Goal: Transaction & Acquisition: Book appointment/travel/reservation

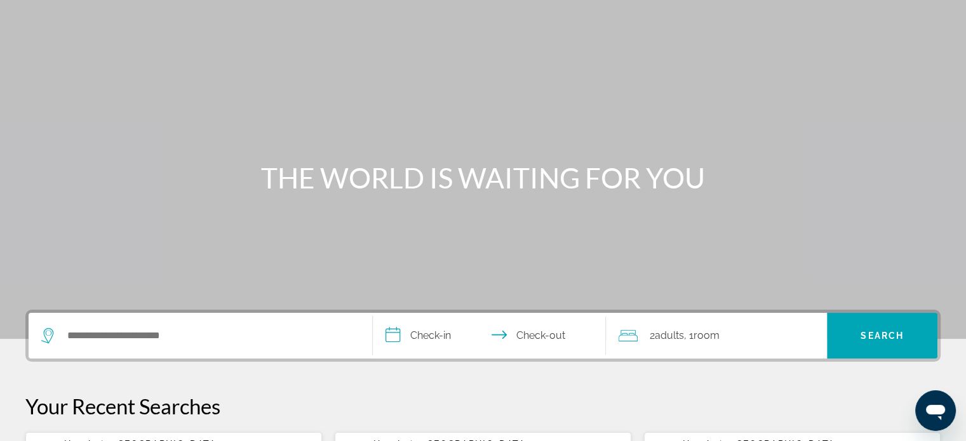
scroll to position [64, 0]
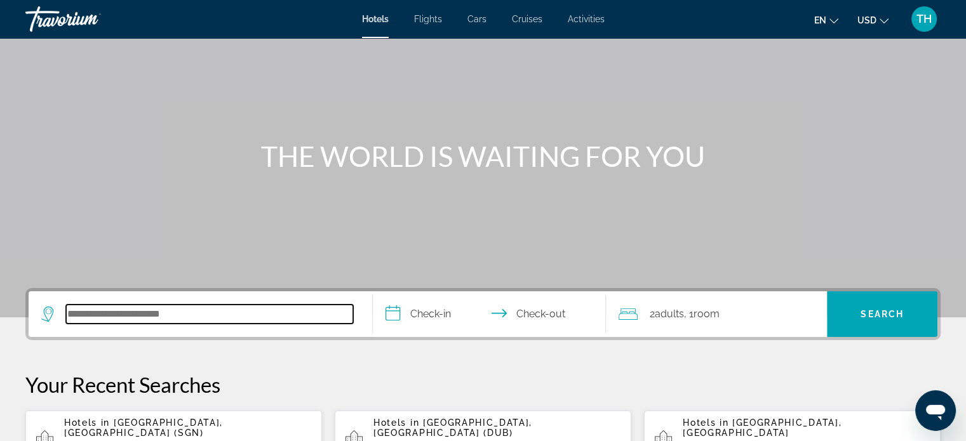
click at [209, 307] on input "Search hotel destination" at bounding box center [209, 314] width 287 height 19
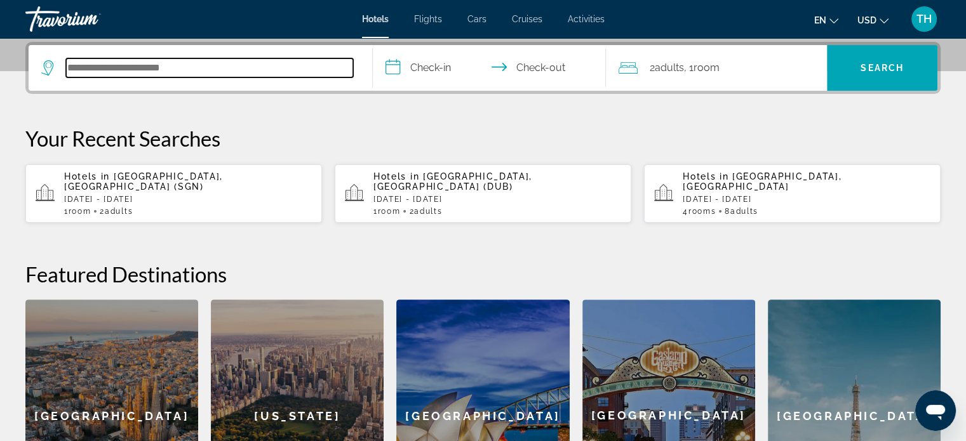
scroll to position [310, 0]
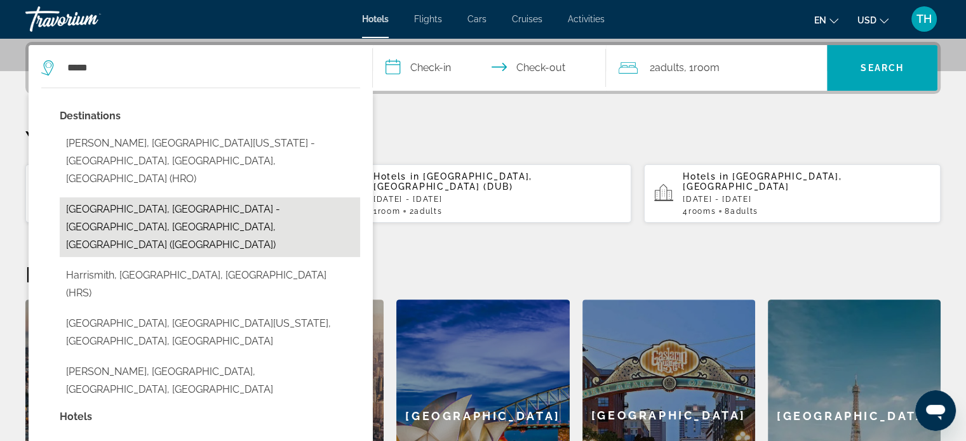
click at [199, 198] on button "[GEOGRAPHIC_DATA], [GEOGRAPHIC_DATA] - [GEOGRAPHIC_DATA], [GEOGRAPHIC_DATA], [G…" at bounding box center [210, 228] width 300 height 60
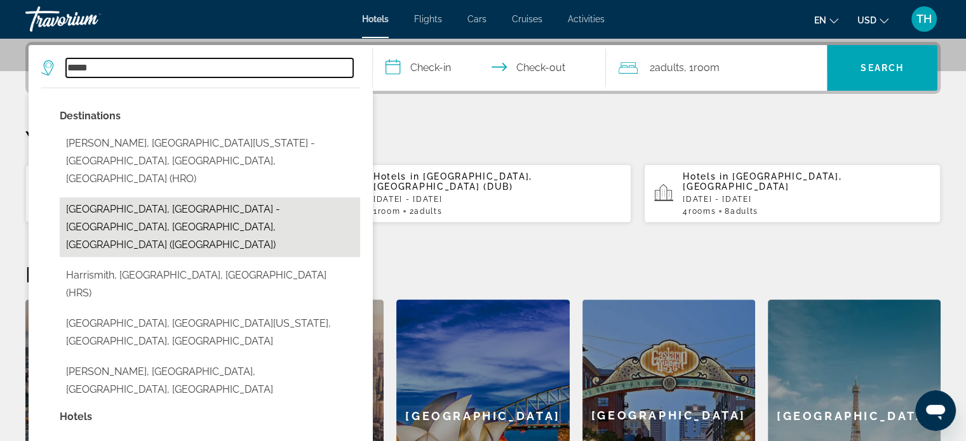
type input "**********"
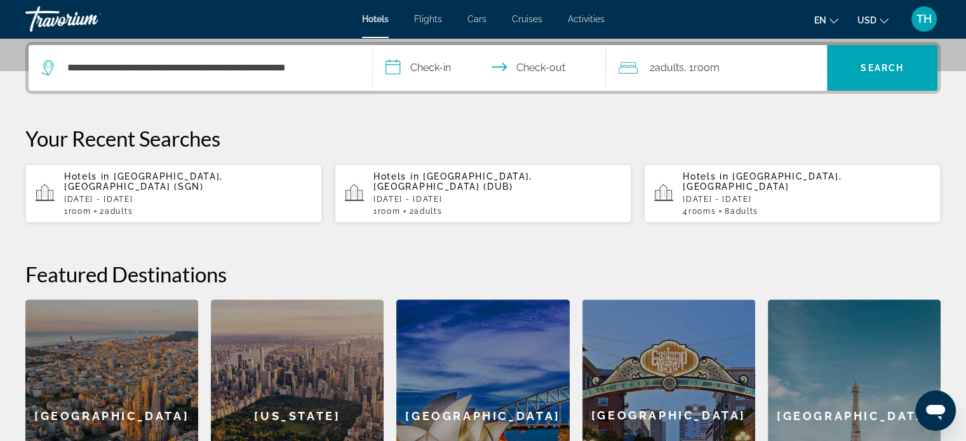
click at [396, 64] on input "**********" at bounding box center [492, 70] width 239 height 50
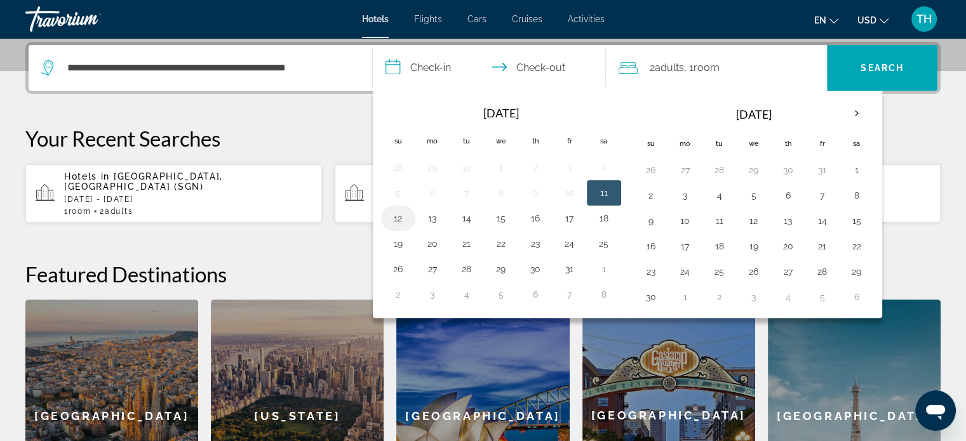
click at [398, 215] on button "12" at bounding box center [398, 219] width 20 height 18
click at [434, 214] on button "13" at bounding box center [432, 219] width 20 height 18
type input "**********"
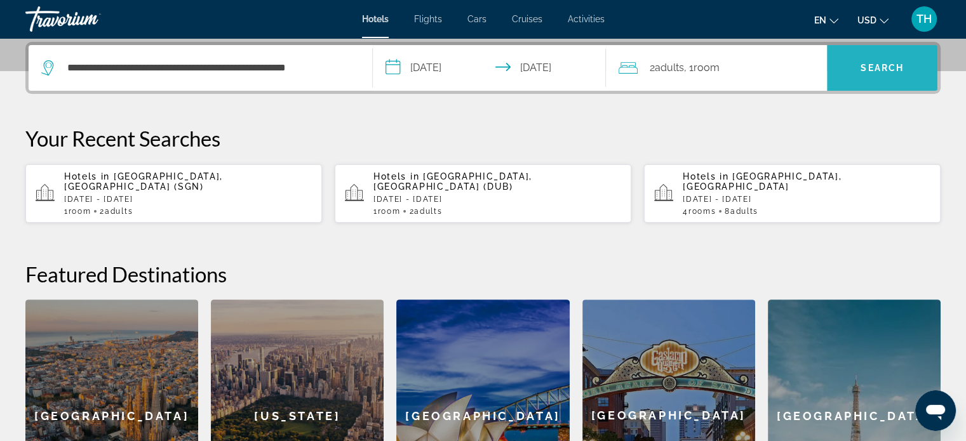
click at [866, 65] on span "Search" at bounding box center [882, 68] width 43 height 10
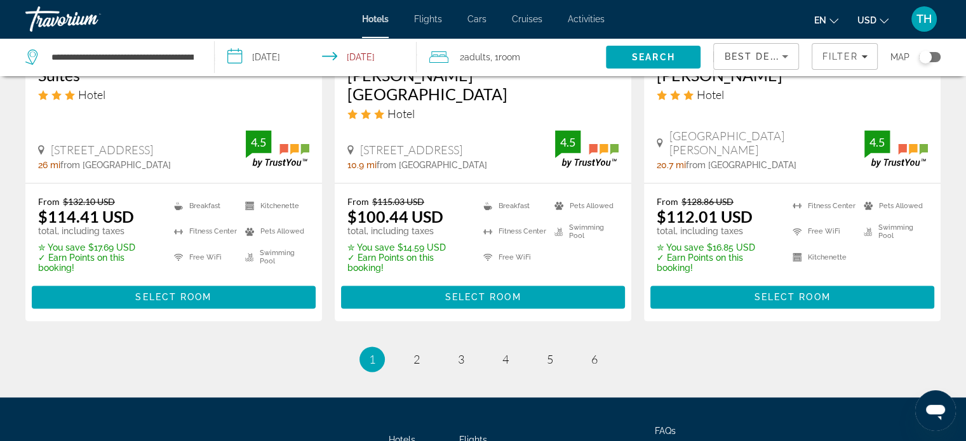
scroll to position [1778, 0]
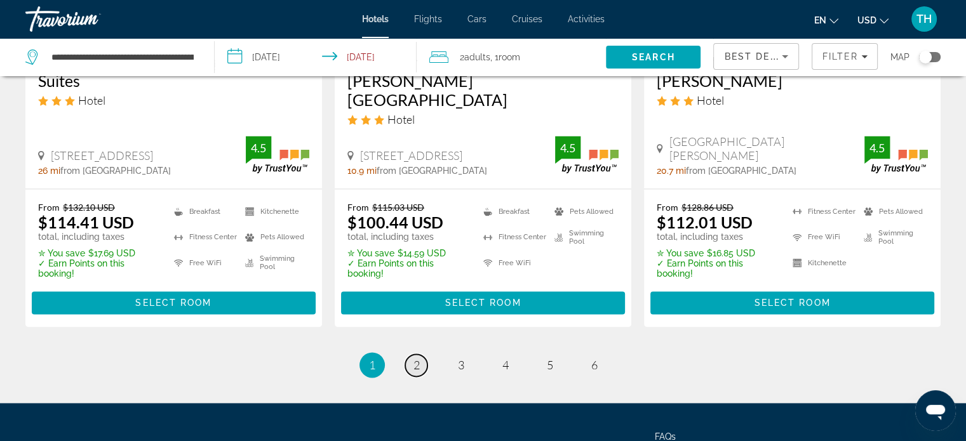
click at [417, 358] on span "2" at bounding box center [416, 365] width 6 height 14
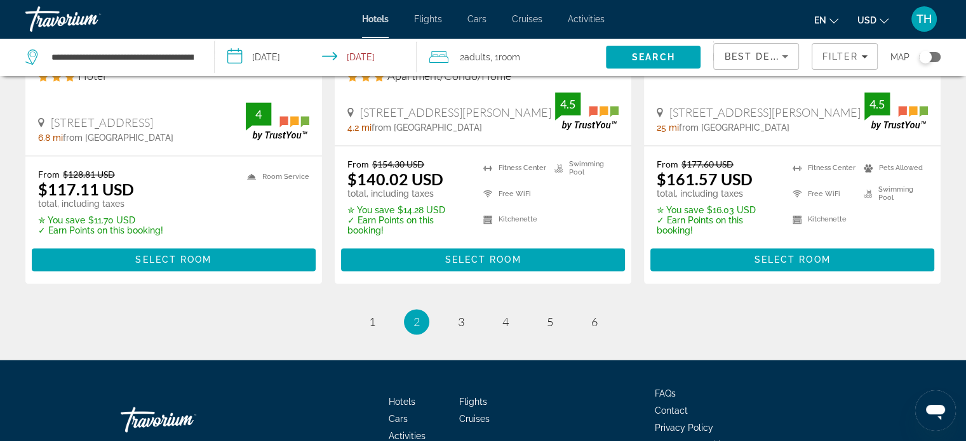
scroll to position [1842, 0]
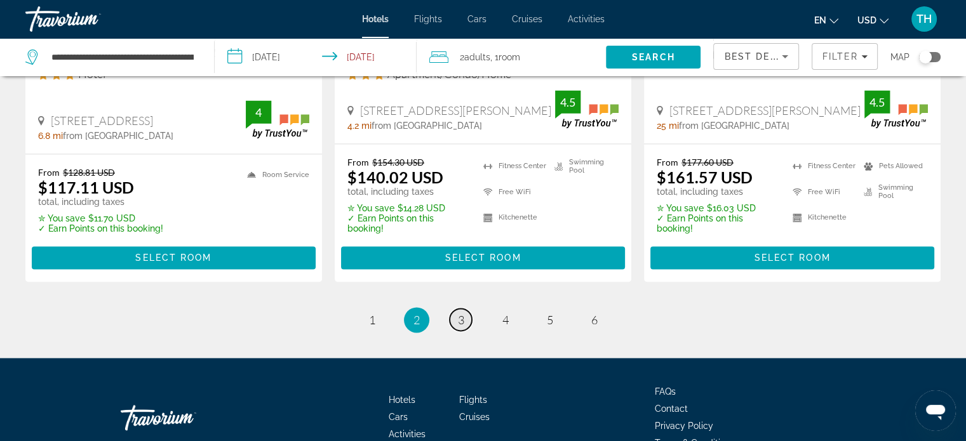
click at [460, 313] on span "3" at bounding box center [461, 320] width 6 height 14
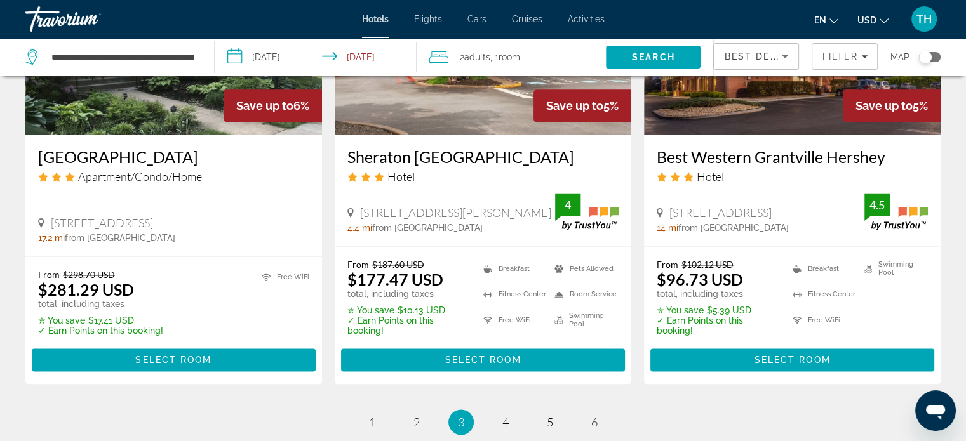
scroll to position [1778, 0]
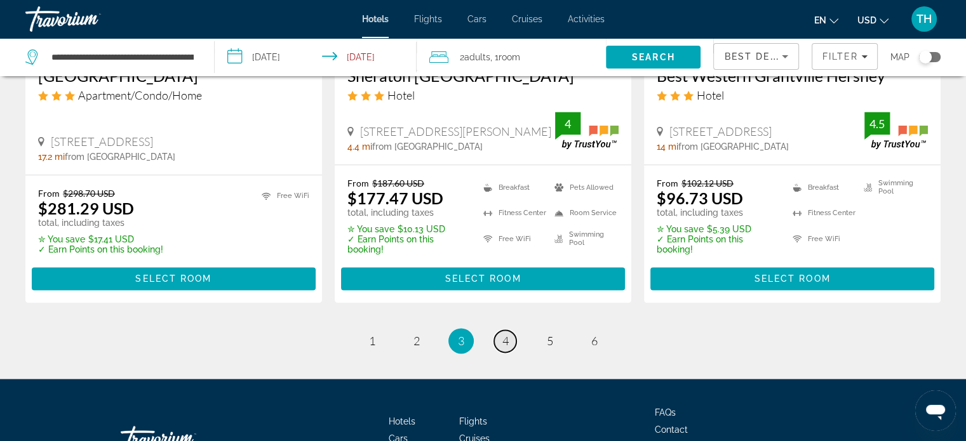
click at [505, 334] on span "4" at bounding box center [505, 341] width 6 height 14
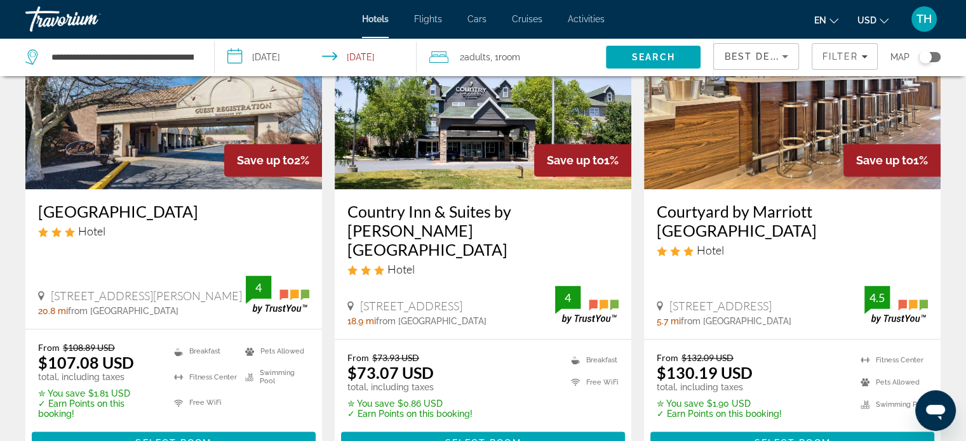
scroll to position [1778, 0]
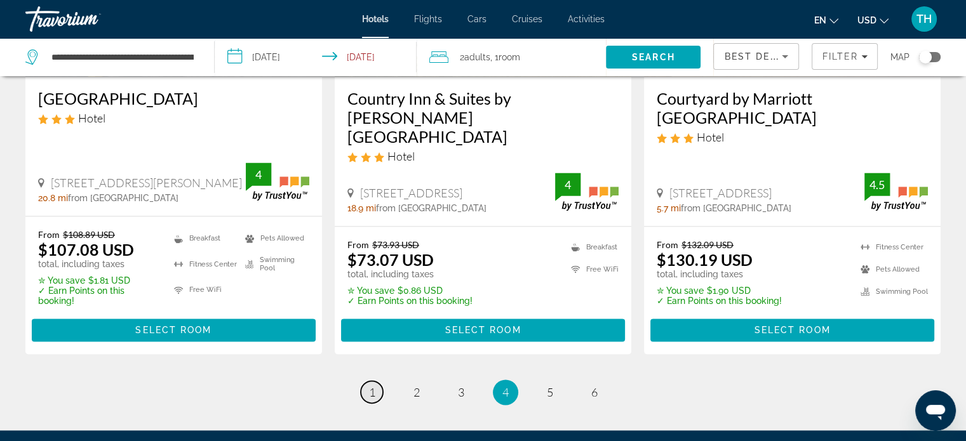
click at [372, 385] on span "1" at bounding box center [372, 392] width 6 height 14
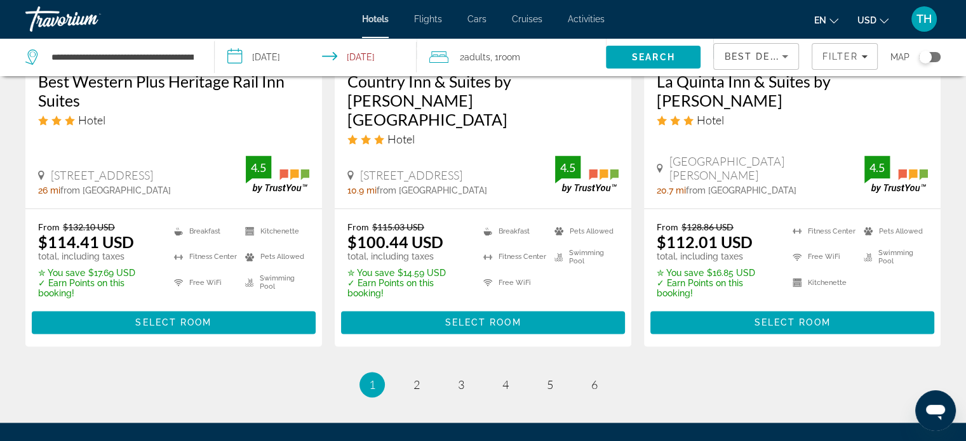
scroll to position [1842, 0]
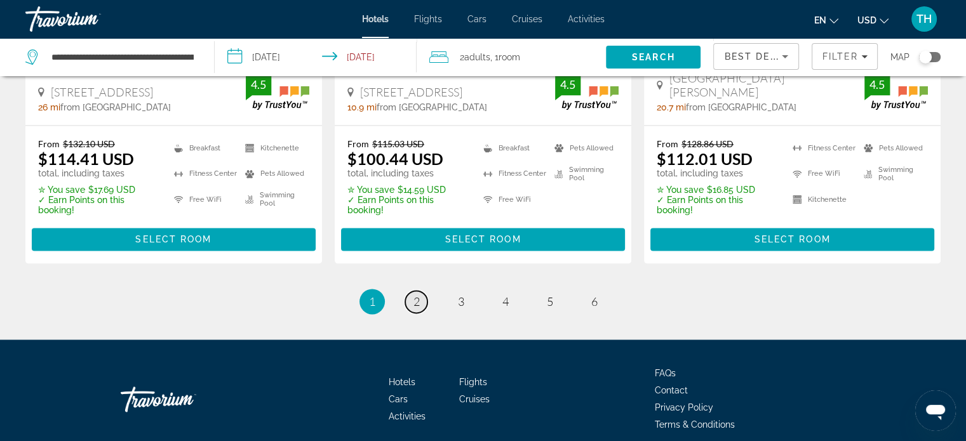
click at [415, 295] on span "2" at bounding box center [416, 302] width 6 height 14
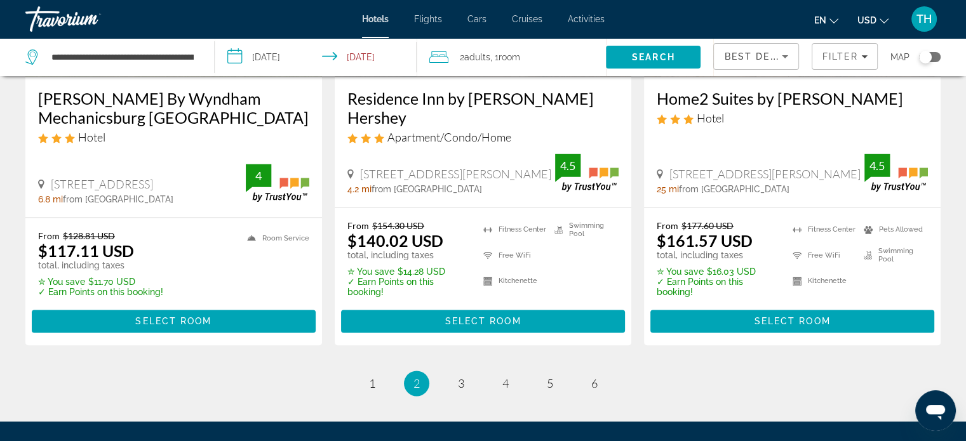
scroll to position [1842, 0]
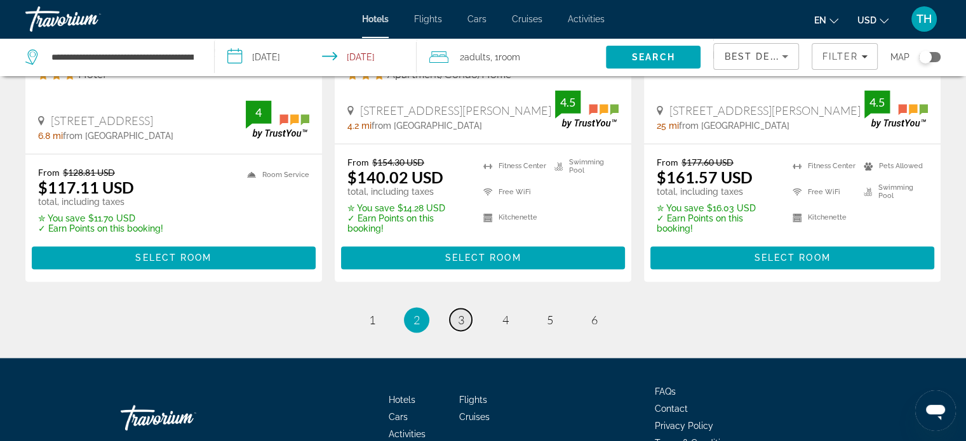
click at [462, 313] on span "3" at bounding box center [461, 320] width 6 height 14
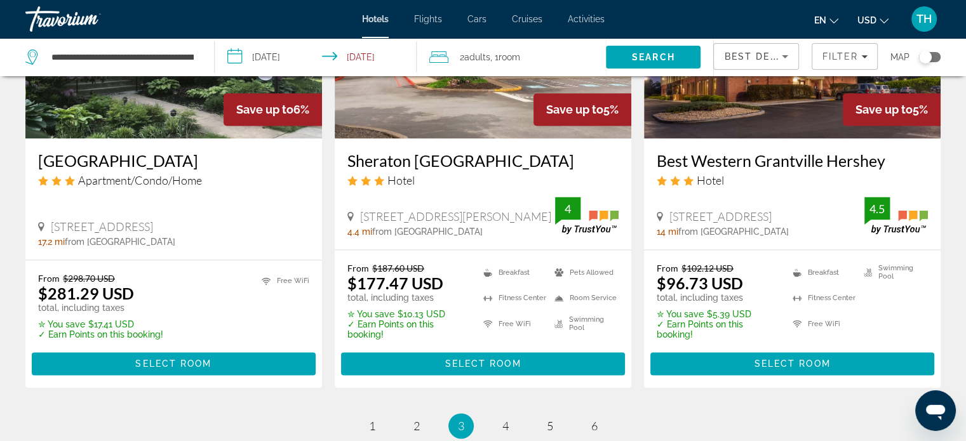
scroll to position [1715, 0]
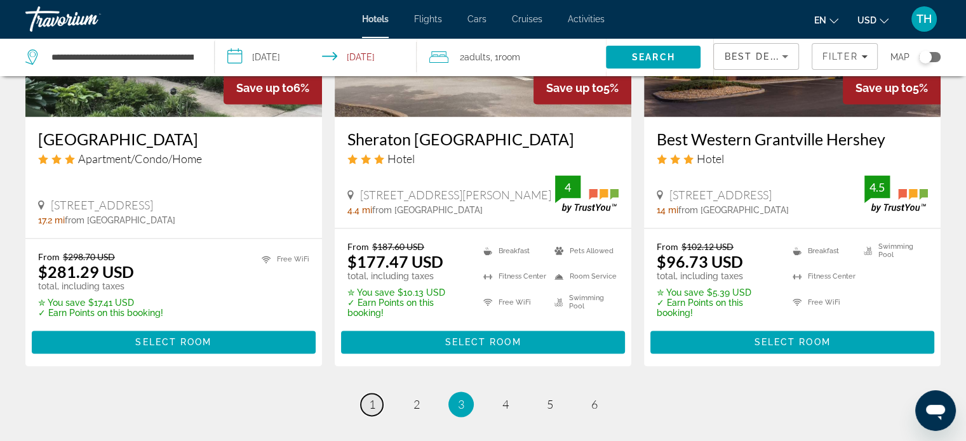
click at [373, 398] on span "1" at bounding box center [372, 405] width 6 height 14
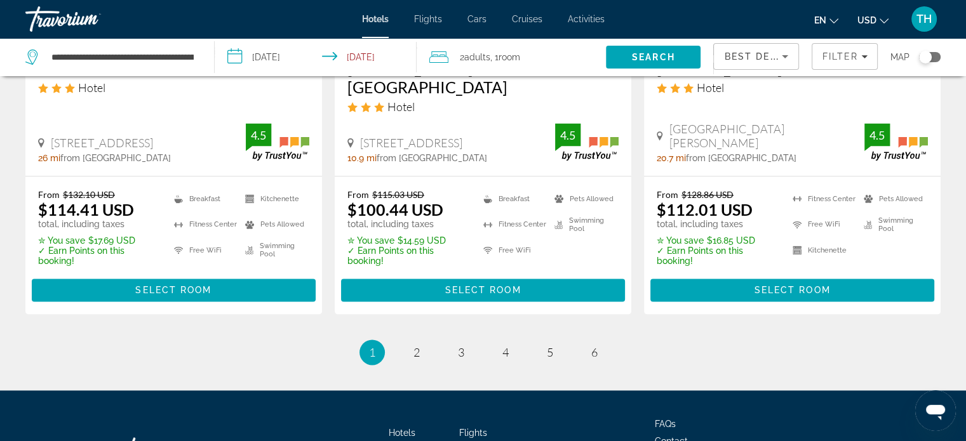
scroll to position [1842, 0]
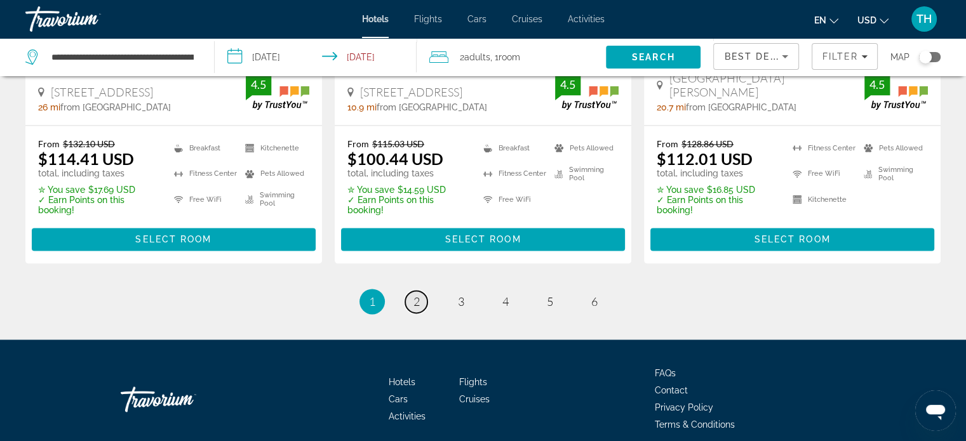
click at [417, 295] on span "2" at bounding box center [416, 302] width 6 height 14
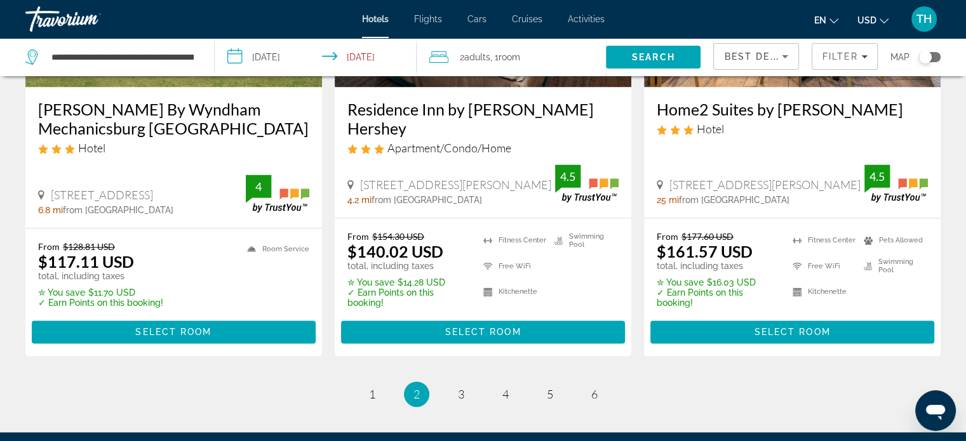
scroll to position [1842, 0]
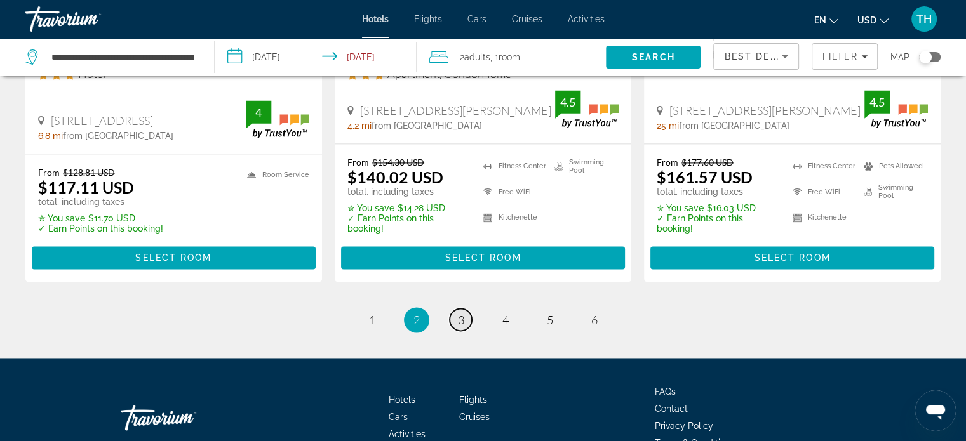
click at [463, 313] on span "3" at bounding box center [461, 320] width 6 height 14
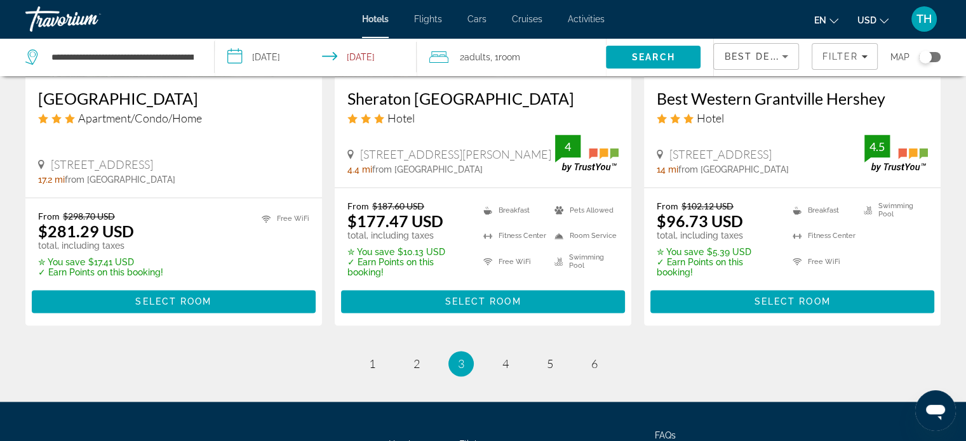
scroll to position [1778, 0]
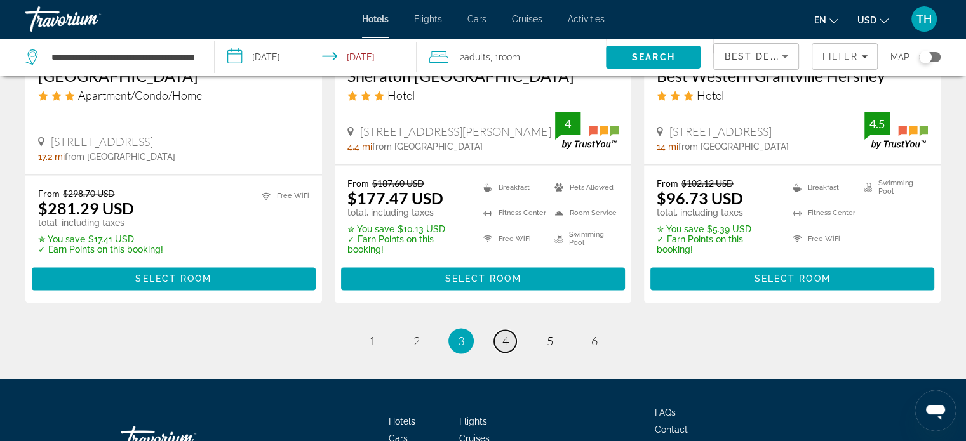
click at [506, 334] on span "4" at bounding box center [505, 341] width 6 height 14
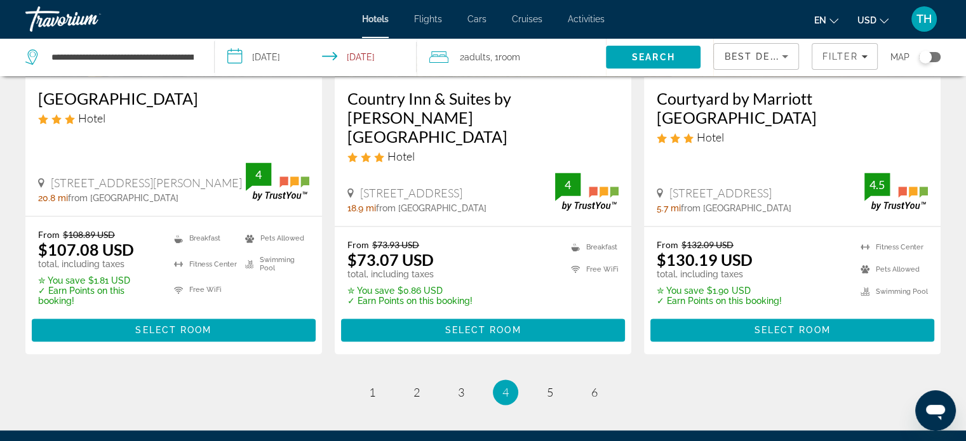
scroll to position [1842, 0]
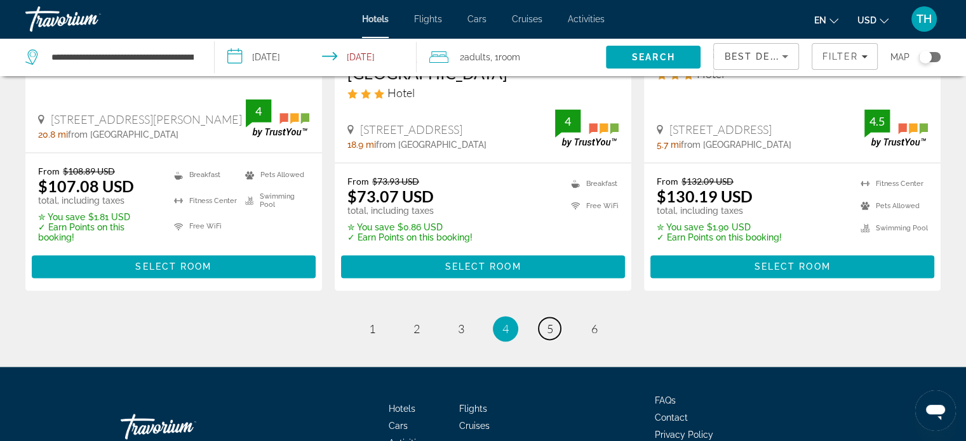
click at [549, 322] on span "5" at bounding box center [550, 329] width 6 height 14
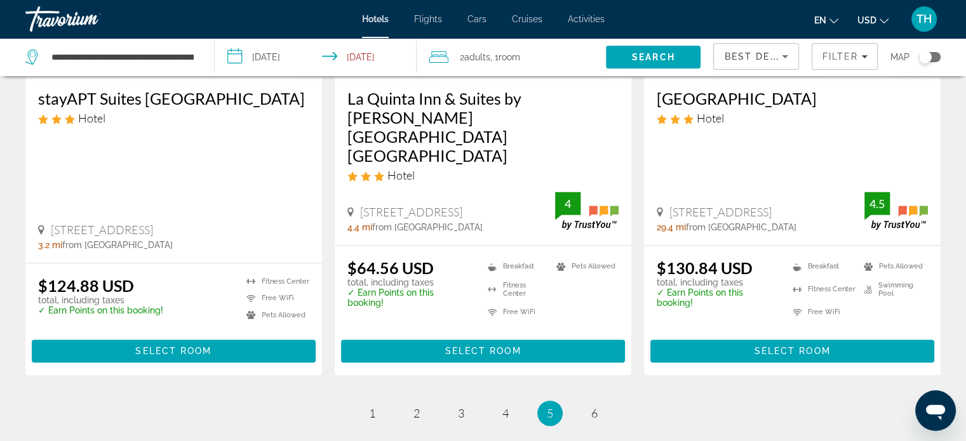
scroll to position [1778, 0]
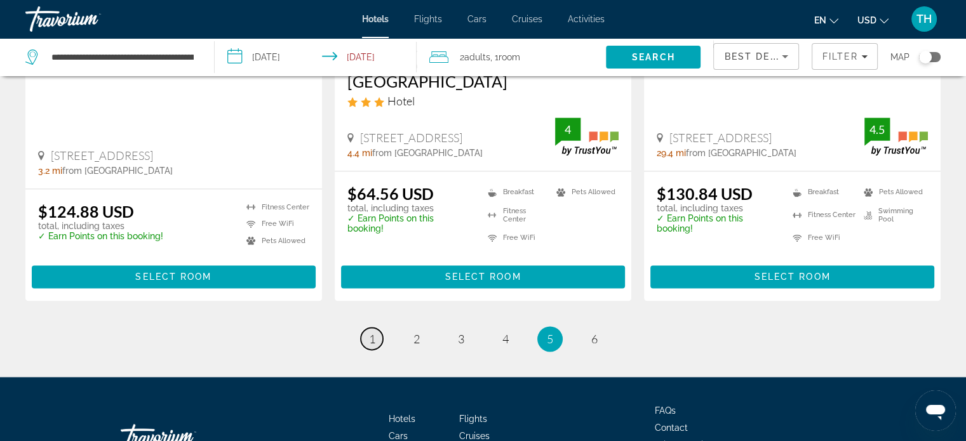
click at [368, 328] on link "page 1" at bounding box center [372, 339] width 22 height 22
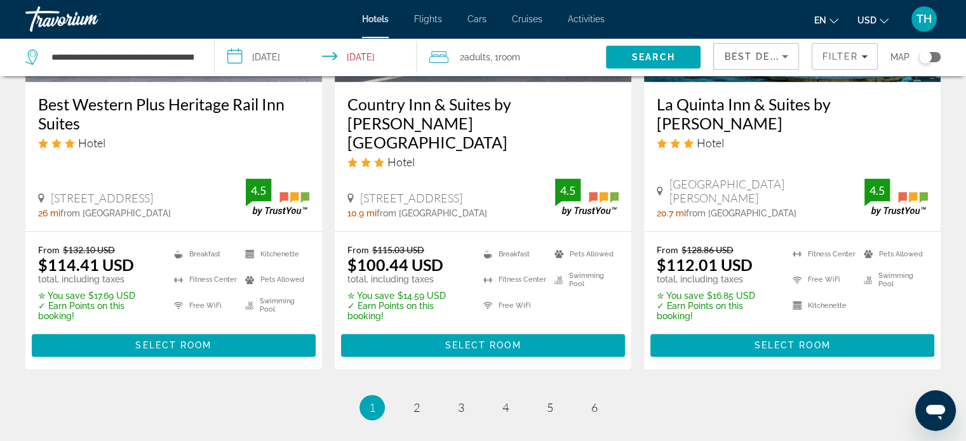
scroll to position [1778, 0]
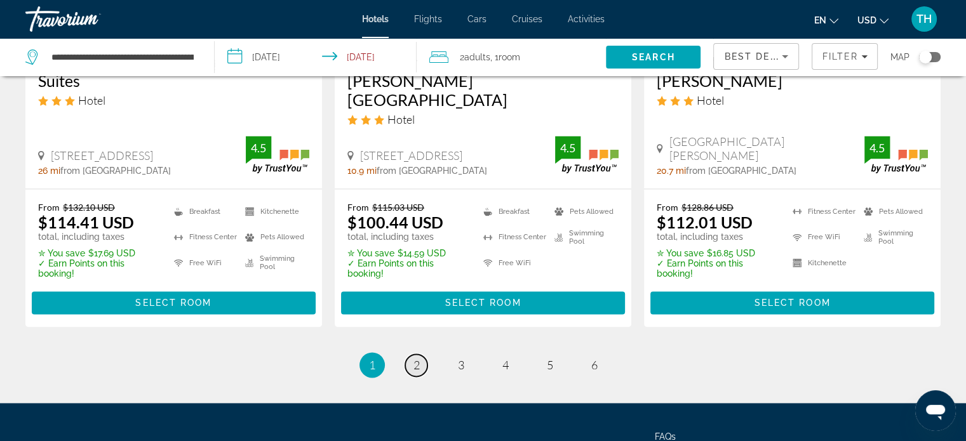
click at [419, 354] on link "page 2" at bounding box center [416, 365] width 22 height 22
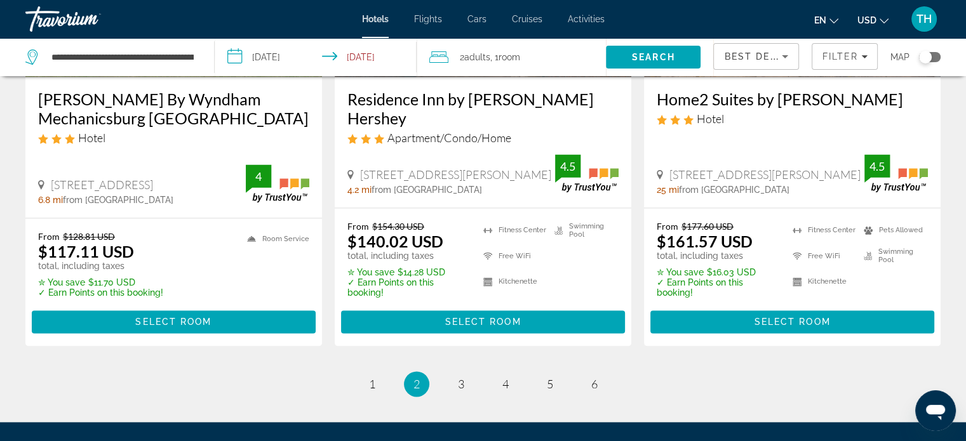
scroll to position [1778, 0]
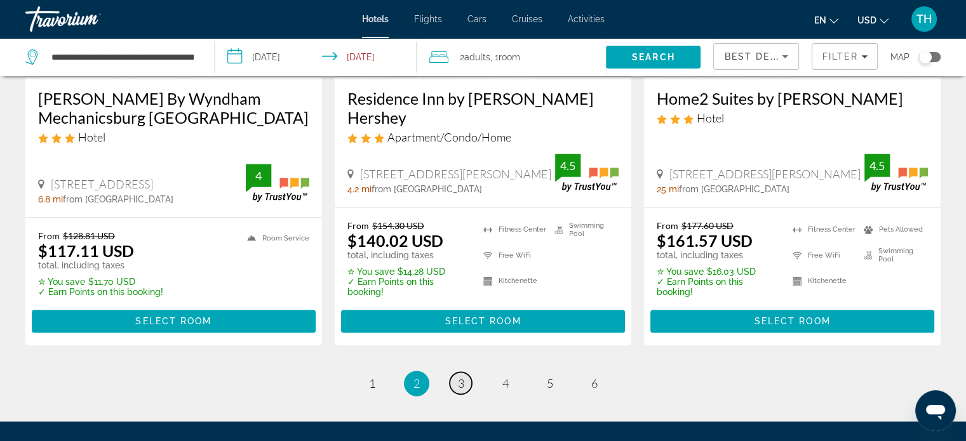
click at [458, 377] on span "3" at bounding box center [461, 384] width 6 height 14
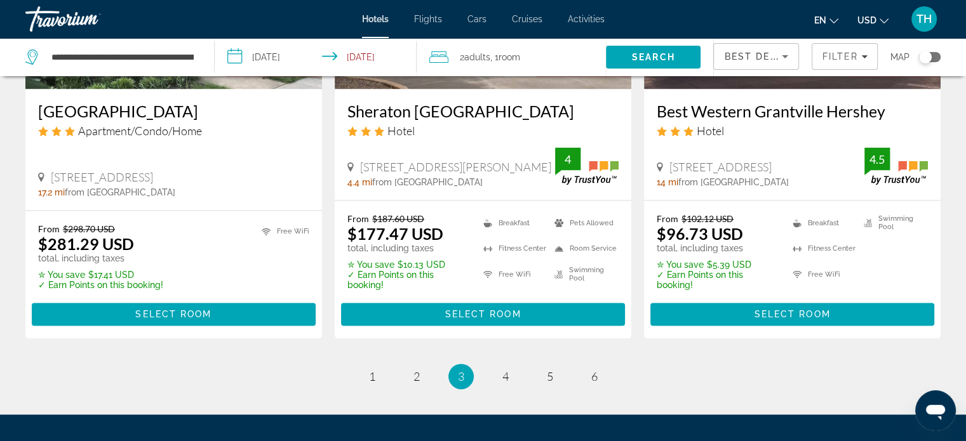
scroll to position [1778, 0]
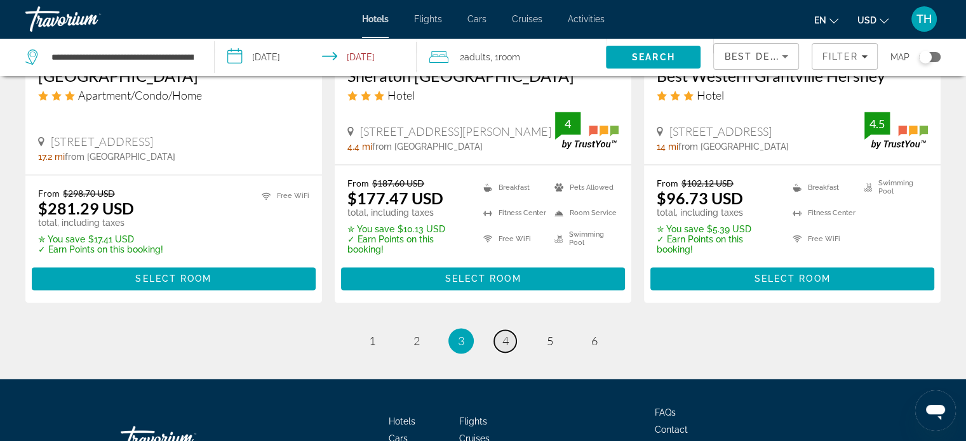
click at [504, 334] on span "4" at bounding box center [505, 341] width 6 height 14
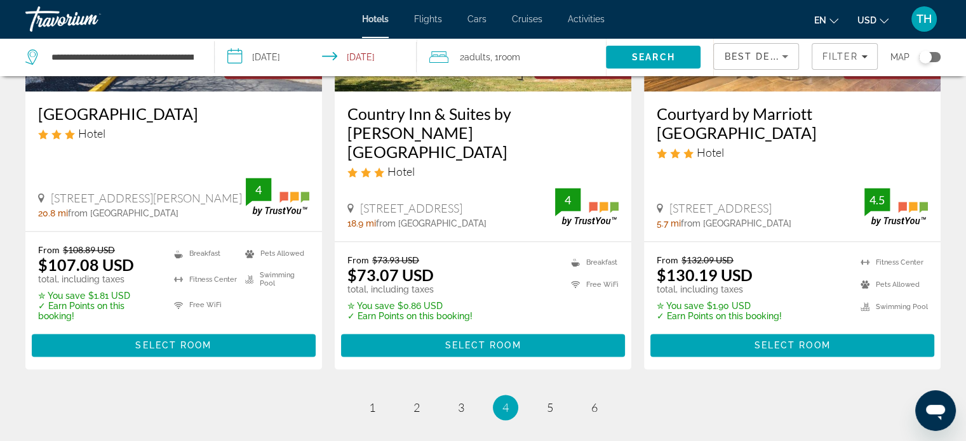
scroll to position [1778, 0]
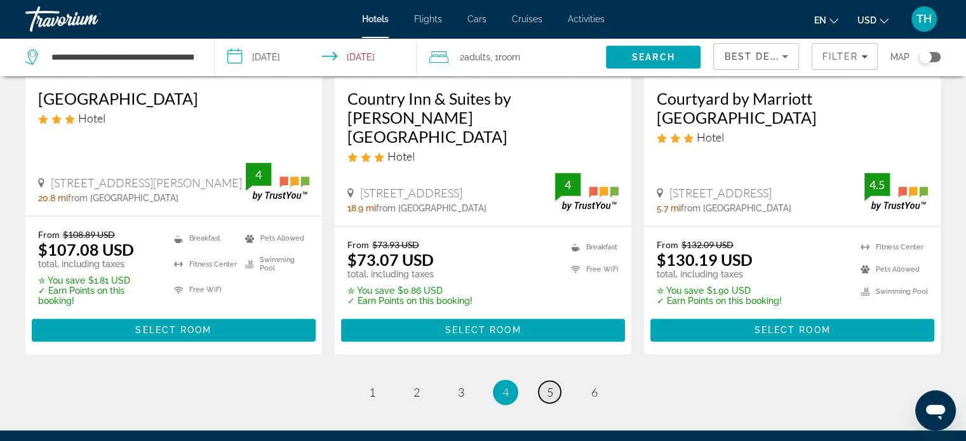
click at [544, 381] on link "page 5" at bounding box center [550, 392] width 22 height 22
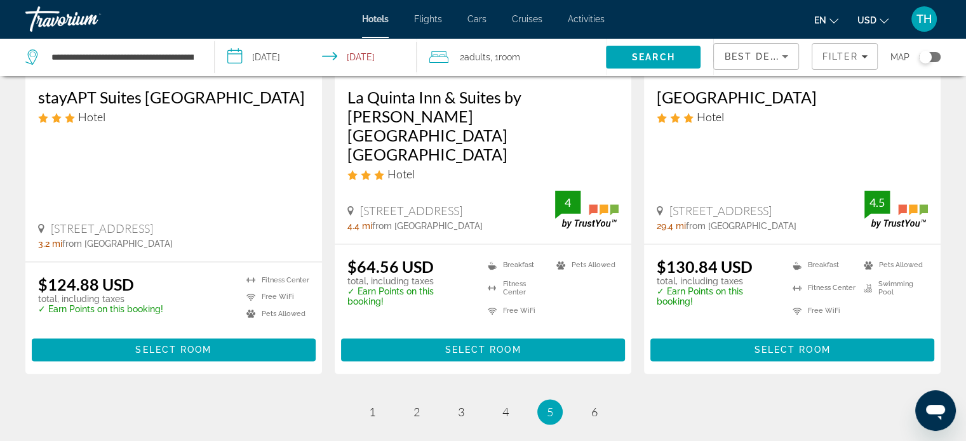
scroll to position [1715, 0]
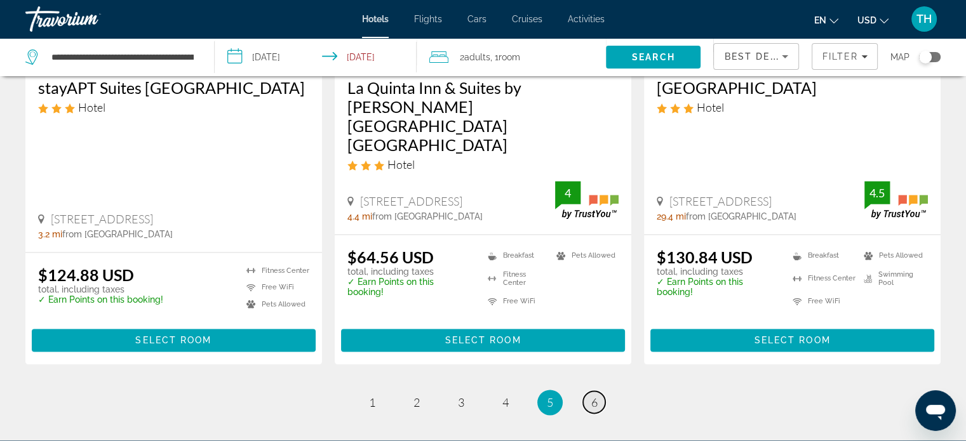
click at [594, 396] on span "6" at bounding box center [594, 403] width 6 height 14
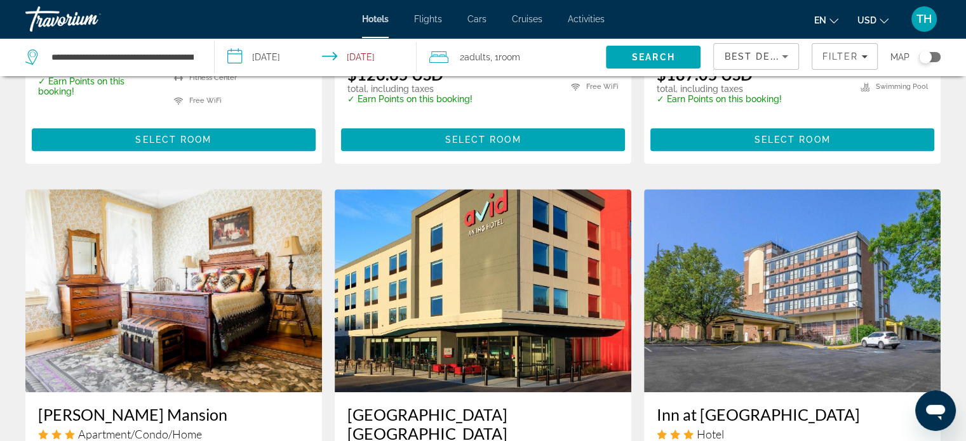
scroll to position [918, 0]
